Goal: Find specific page/section: Find specific page/section

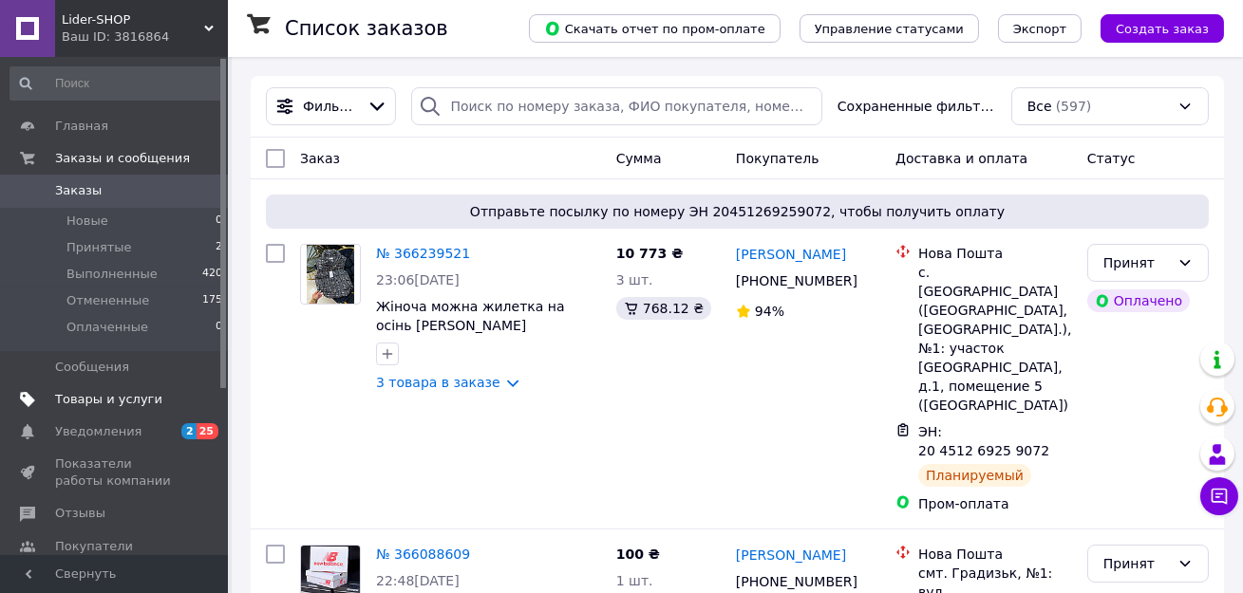
click at [169, 387] on link "Товары и услуги" at bounding box center [117, 400] width 234 height 32
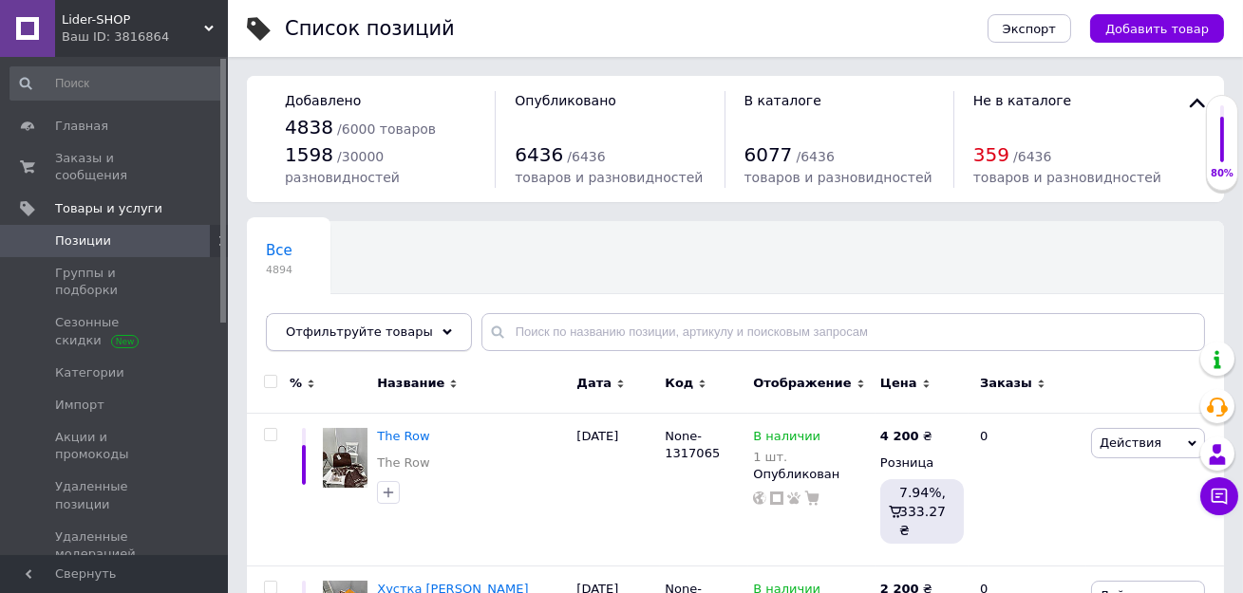
click at [373, 330] on span "Отфильтруйте товары" at bounding box center [359, 332] width 147 height 14
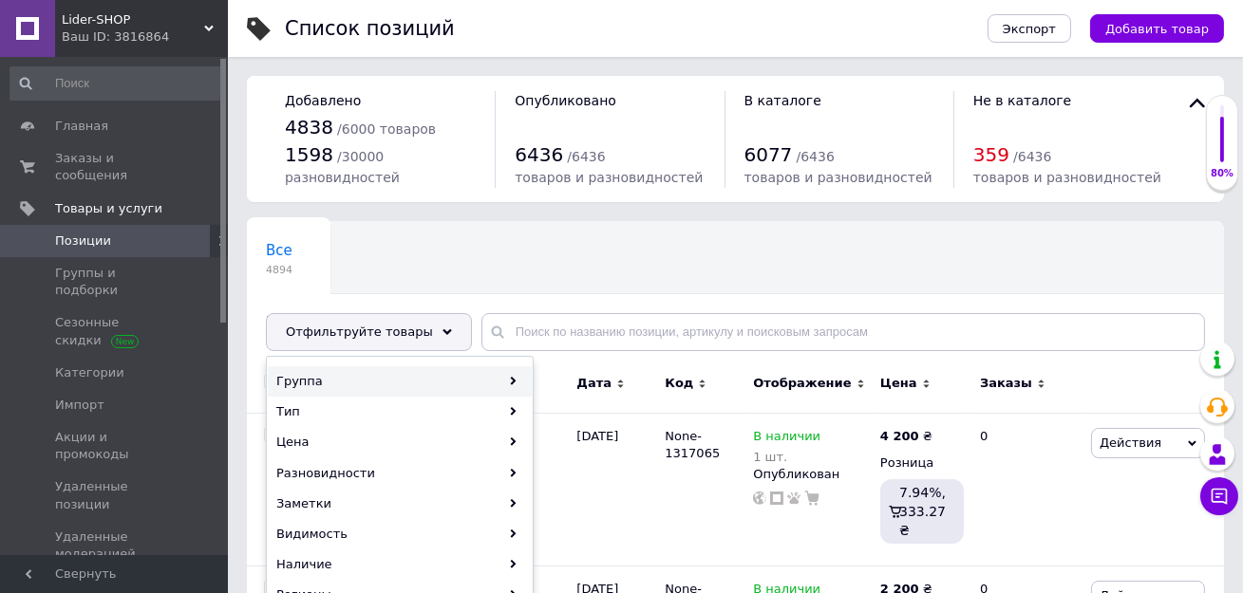
click at [354, 380] on div "Группа" at bounding box center [400, 382] width 264 height 30
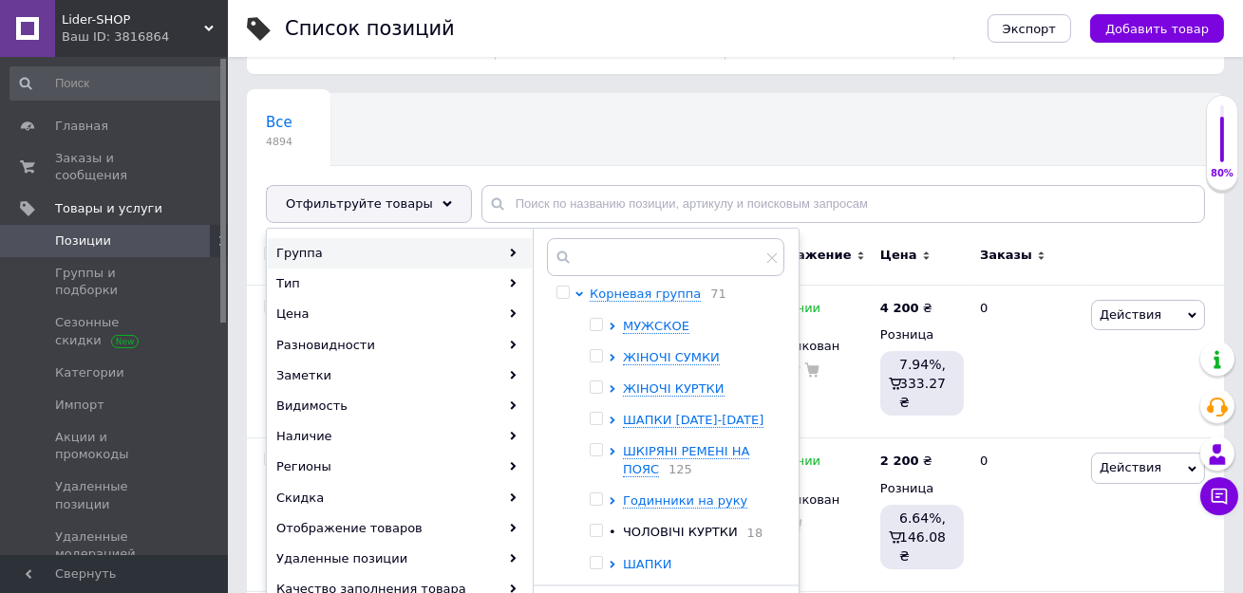
scroll to position [129, 0]
click at [667, 385] on span "ЖІНОЧІ КУРТКИ" at bounding box center [674, 388] width 102 height 14
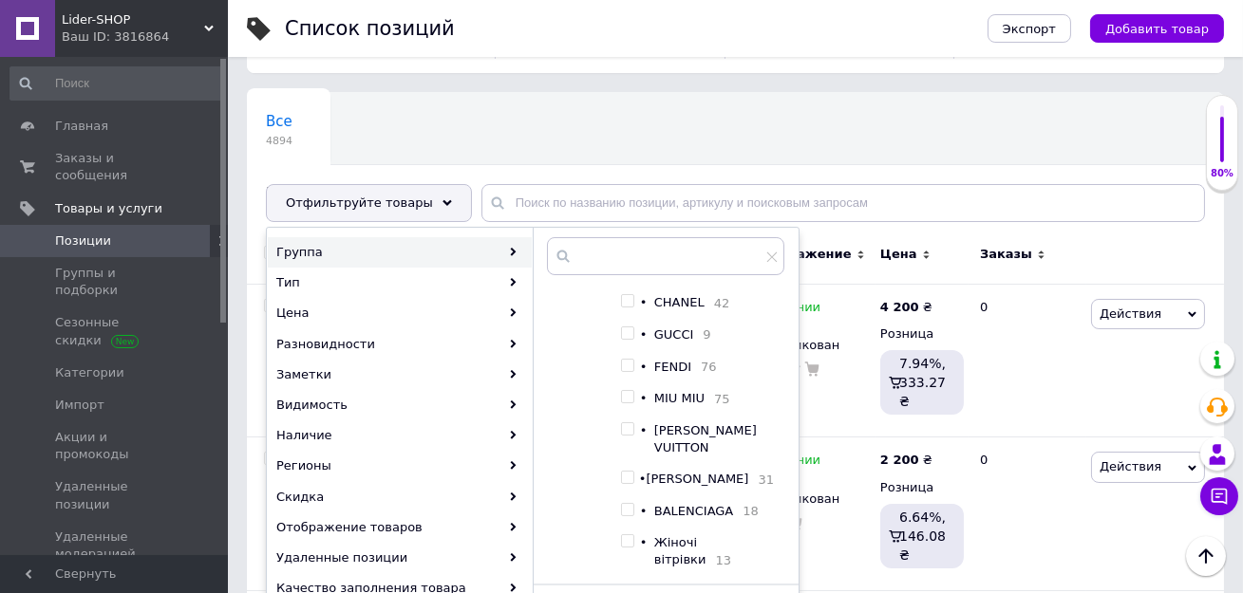
scroll to position [209, 0]
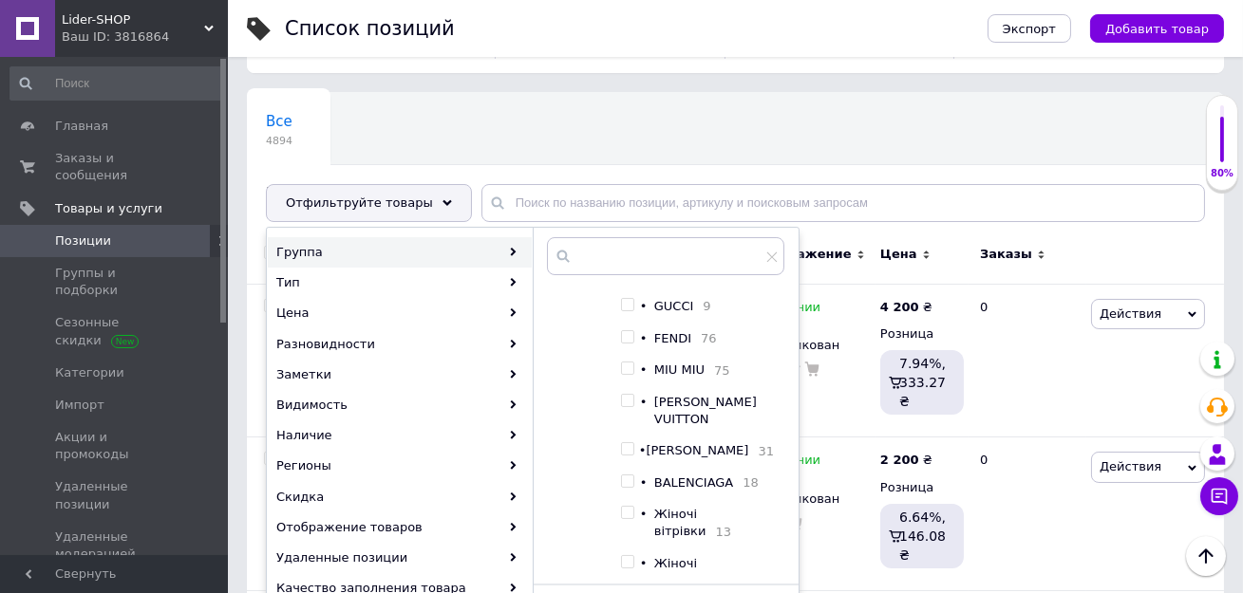
click at [669, 453] on span "[PERSON_NAME]" at bounding box center [697, 450] width 103 height 14
checkbox input "true"
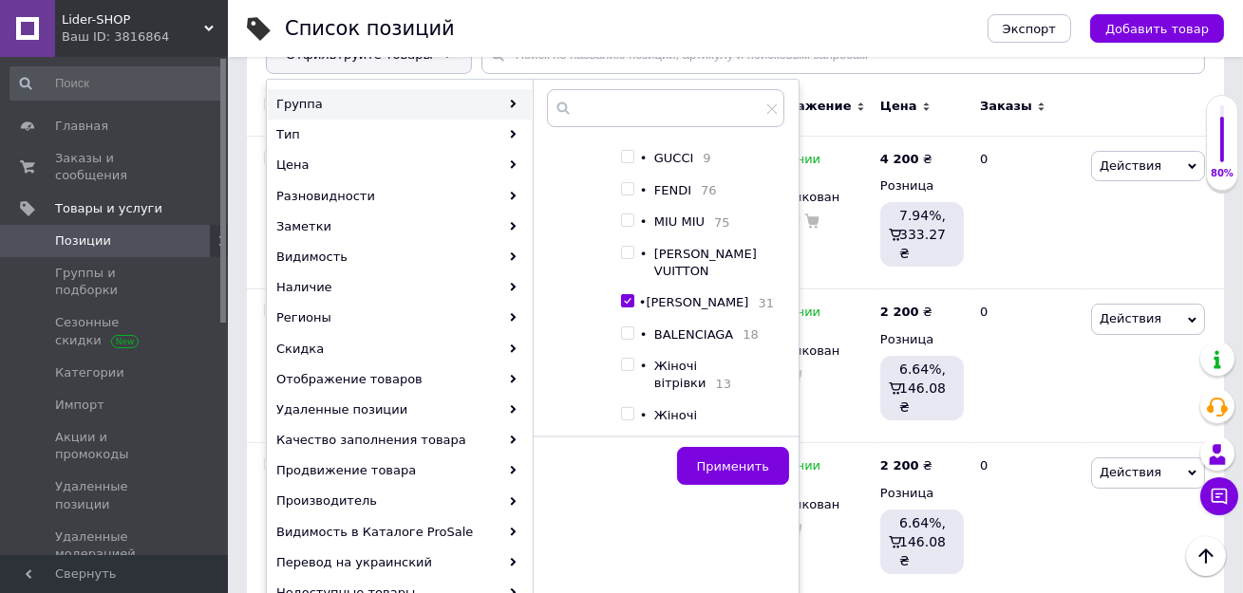
scroll to position [278, 0]
click at [722, 451] on button "Применить" at bounding box center [733, 465] width 112 height 38
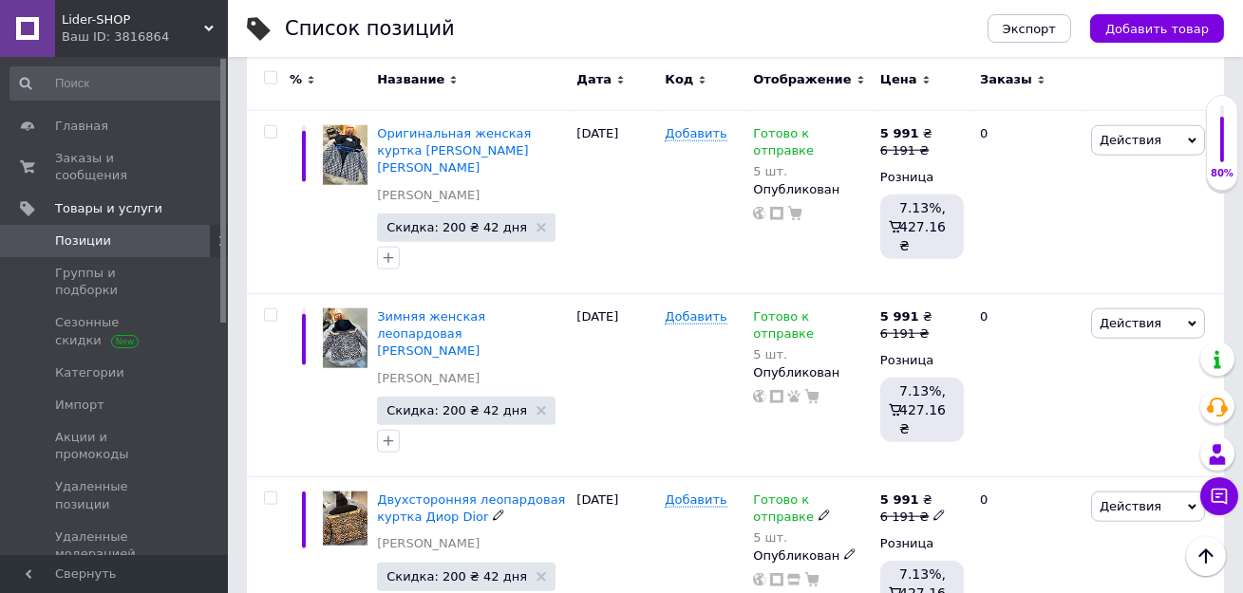
scroll to position [3988, 0]
